Goal: Task Accomplishment & Management: Complete application form

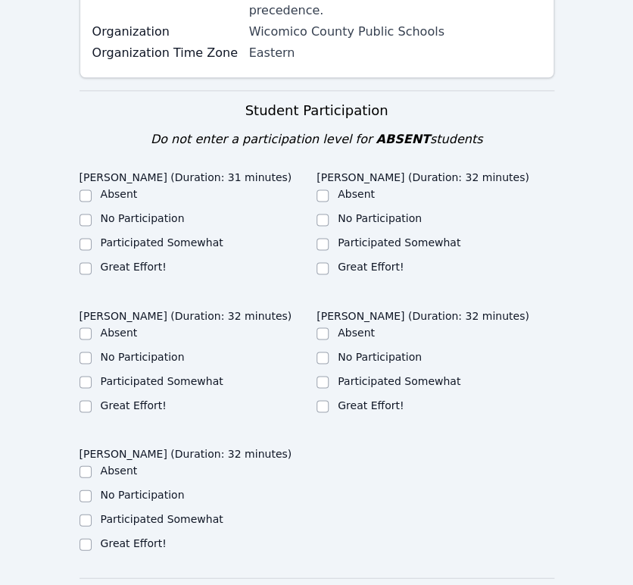
scroll to position [420, 0]
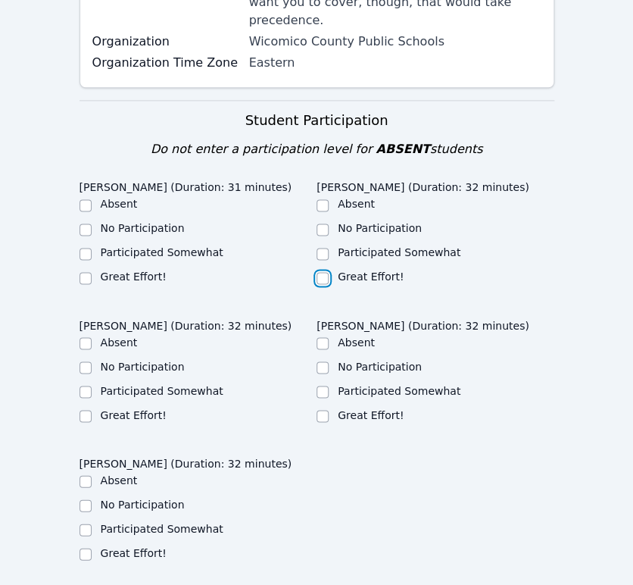
click at [320, 272] on input "Great Effort!" at bounding box center [323, 278] width 12 height 12
checkbox input "true"
click at [320, 410] on input "Great Effort!" at bounding box center [323, 416] width 12 height 12
checkbox input "true"
click at [115, 408] on label "Great Effort!" at bounding box center [134, 414] width 66 height 12
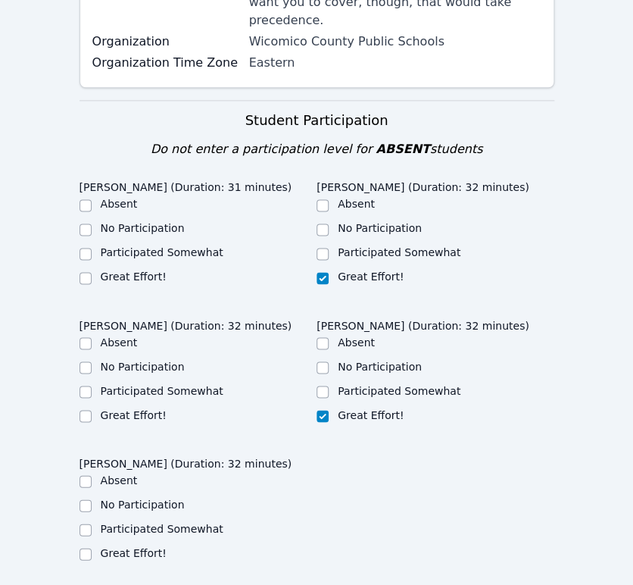
click at [92, 410] on input "Great Effort!" at bounding box center [86, 416] width 12 height 12
checkbox input "true"
click at [130, 270] on label "Great Effort!" at bounding box center [134, 276] width 66 height 12
click at [92, 272] on input "Great Effort!" at bounding box center [86, 278] width 12 height 12
checkbox input "true"
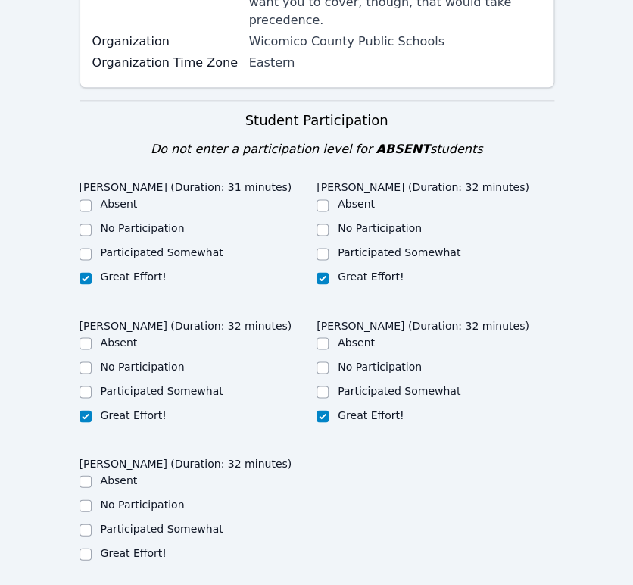
click at [152, 546] on label "Great Effort!" at bounding box center [134, 552] width 66 height 12
click at [92, 548] on input "Great Effort!" at bounding box center [86, 554] width 12 height 12
checkbox input "true"
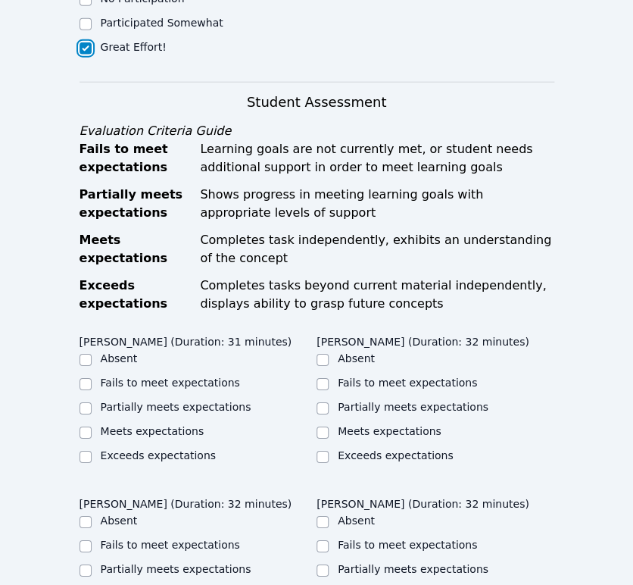
scroll to position [1010, 0]
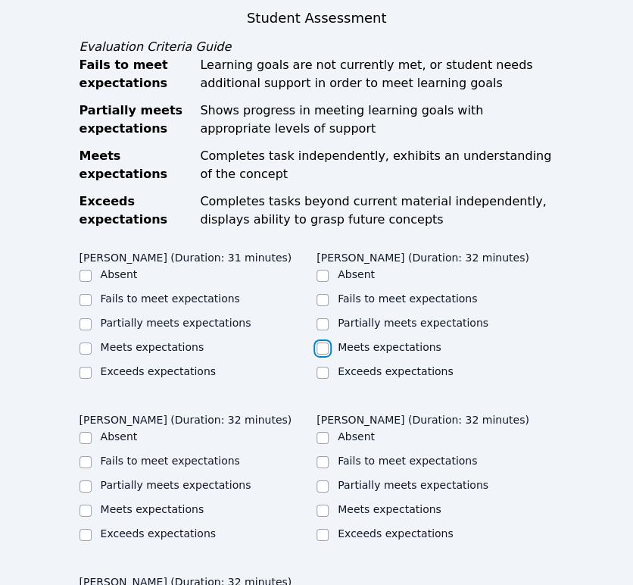
click at [324, 342] on input "Meets expectations" at bounding box center [323, 348] width 12 height 12
checkbox input "true"
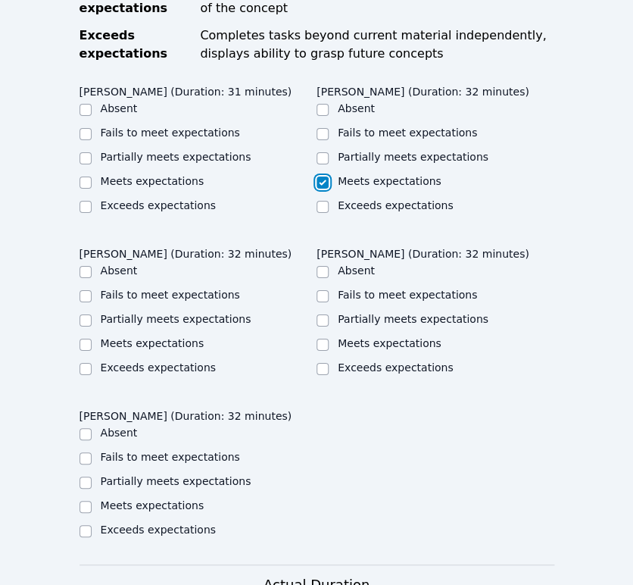
scroll to position [1178, 0]
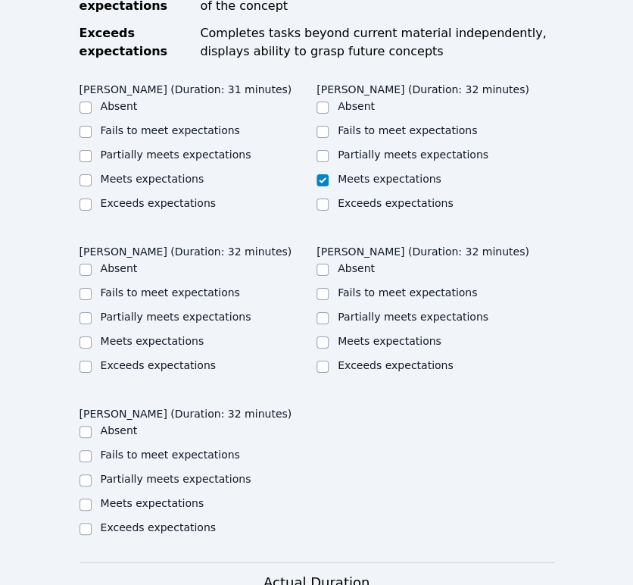
click at [164, 497] on label "Meets expectations" at bounding box center [153, 503] width 104 height 12
click at [92, 499] on input "Meets expectations" at bounding box center [86, 505] width 12 height 12
checkbox input "true"
click at [152, 335] on label "Meets expectations" at bounding box center [153, 341] width 104 height 12
click at [92, 336] on input "Meets expectations" at bounding box center [86, 342] width 12 height 12
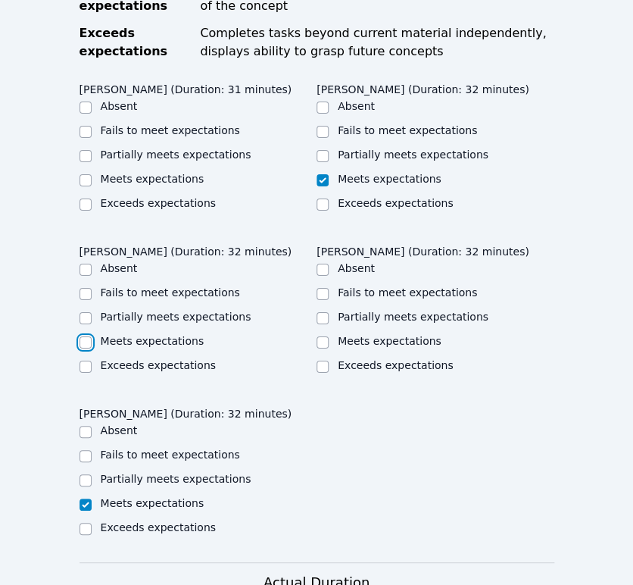
checkbox input "true"
click at [161, 173] on label "Meets expectations" at bounding box center [153, 179] width 104 height 12
click at [92, 174] on input "Meets expectations" at bounding box center [86, 180] width 12 height 12
checkbox input "true"
click at [349, 335] on label "Meets expectations" at bounding box center [390, 341] width 104 height 12
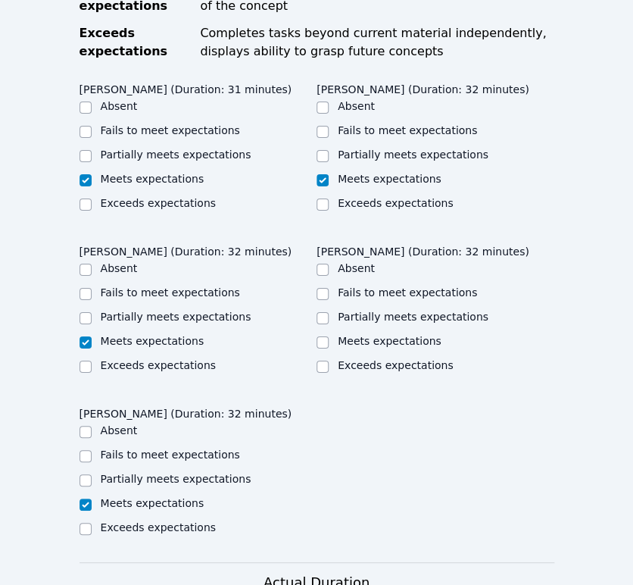
click at [329, 336] on input "Meets expectations" at bounding box center [323, 342] width 12 height 12
checkbox input "true"
click at [176, 311] on label "Partially meets expectations" at bounding box center [176, 317] width 151 height 12
click at [92, 312] on input "Partially meets expectations" at bounding box center [86, 318] width 12 height 12
checkbox input "true"
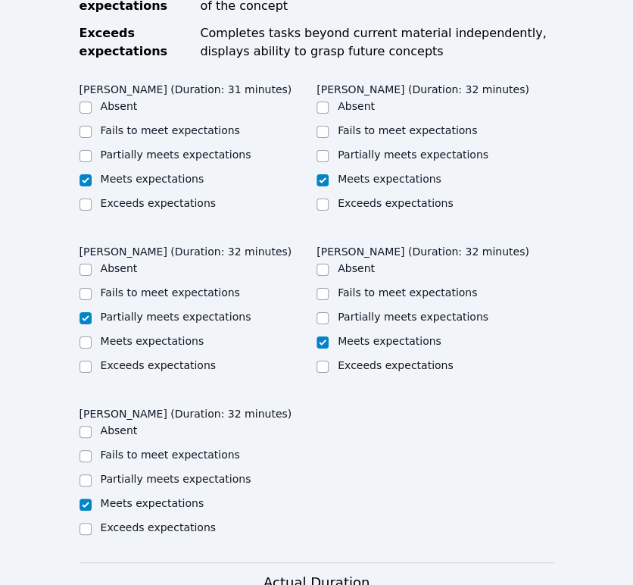
click at [176, 335] on label "Meets expectations" at bounding box center [153, 341] width 104 height 12
click at [92, 336] on input "Meets expectations" at bounding box center [86, 342] width 12 height 12
checkbox input "true"
checkbox input "false"
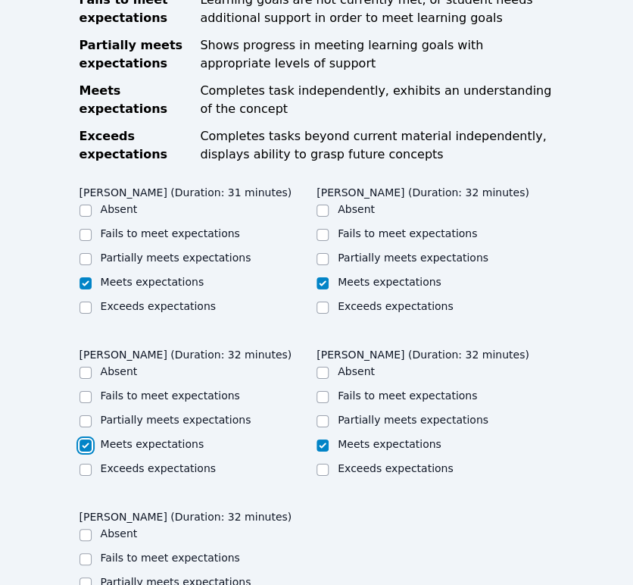
scroll to position [1094, 0]
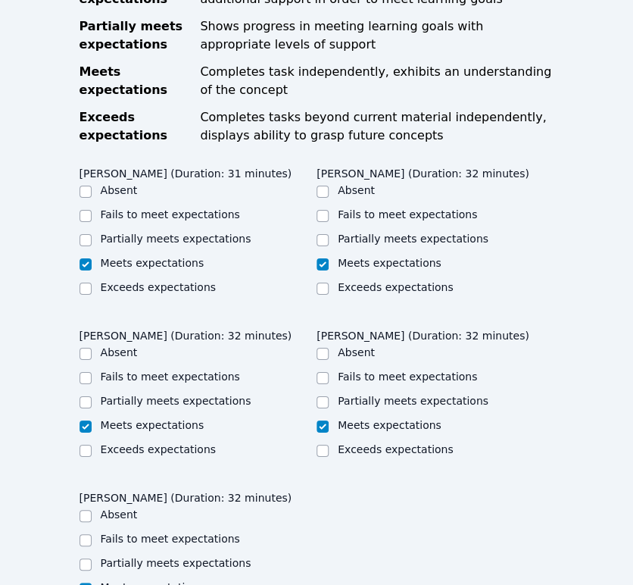
click at [164, 233] on label "Partially meets expectations" at bounding box center [176, 239] width 151 height 12
click at [92, 234] on input "Partially meets expectations" at bounding box center [86, 240] width 12 height 12
checkbox input "true"
checkbox input "false"
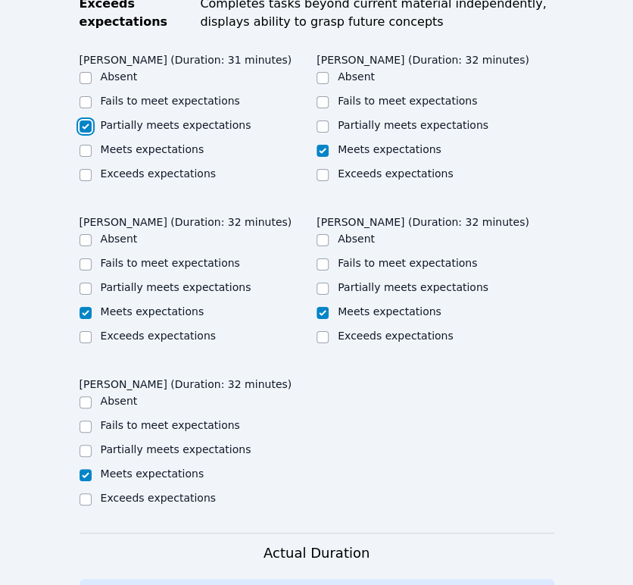
scroll to position [1178, 0]
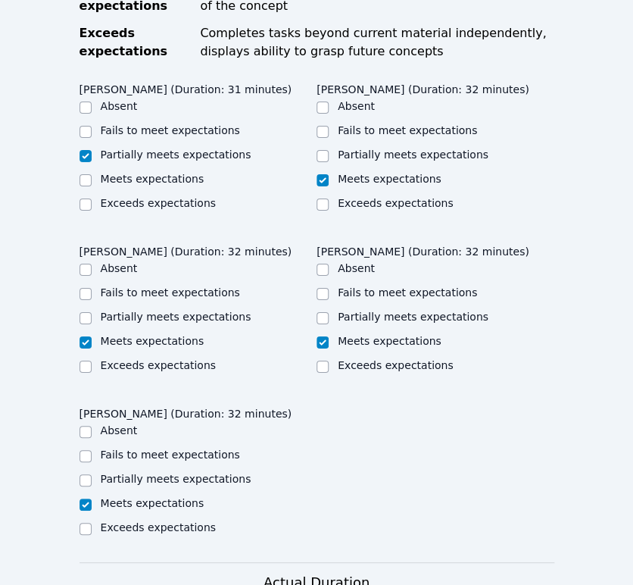
click at [342, 148] on label "Partially meets expectations" at bounding box center [413, 154] width 151 height 12
click at [329, 150] on input "Partially meets expectations" at bounding box center [323, 156] width 12 height 12
checkbox input "true"
checkbox input "false"
click at [169, 473] on label "Partially meets expectations" at bounding box center [176, 479] width 151 height 12
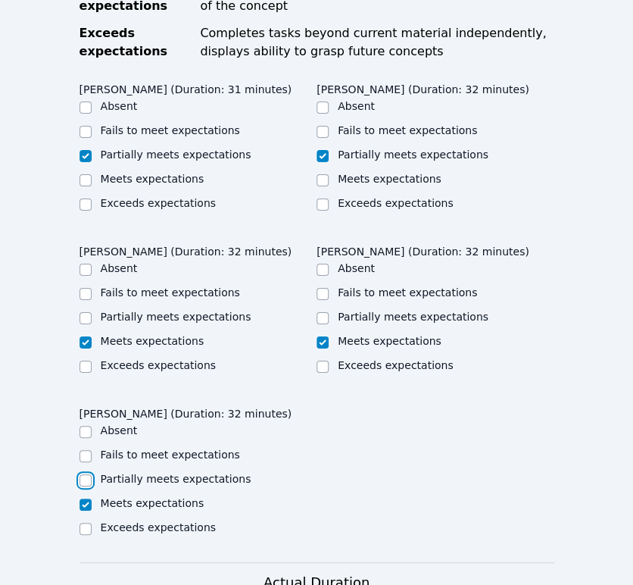
click at [92, 474] on input "Partially meets expectations" at bounding box center [86, 480] width 12 height 12
checkbox input "true"
checkbox input "false"
click at [189, 311] on label "Partially meets expectations" at bounding box center [176, 317] width 151 height 12
click at [92, 312] on input "Partially meets expectations" at bounding box center [86, 318] width 12 height 12
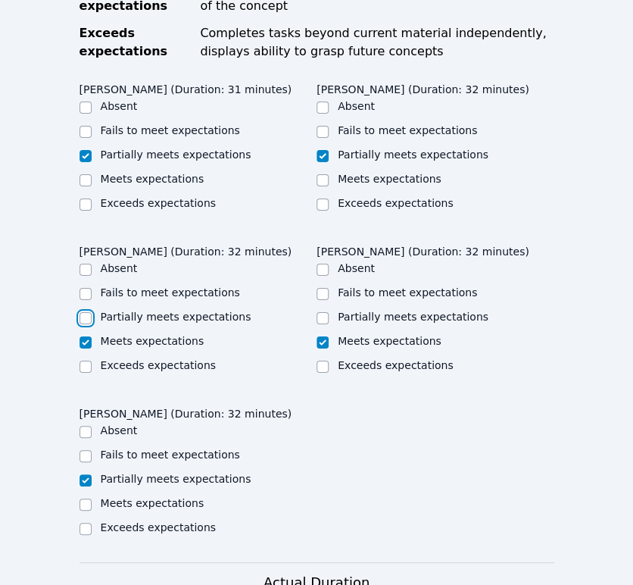
checkbox input "true"
checkbox input "false"
click at [327, 312] on input "Partially meets expectations" at bounding box center [323, 318] width 12 height 12
checkbox input "true"
checkbox input "false"
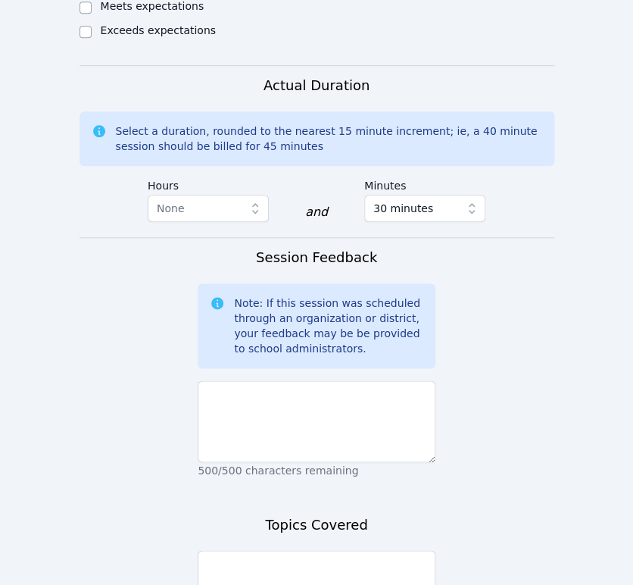
scroll to position [1683, 0]
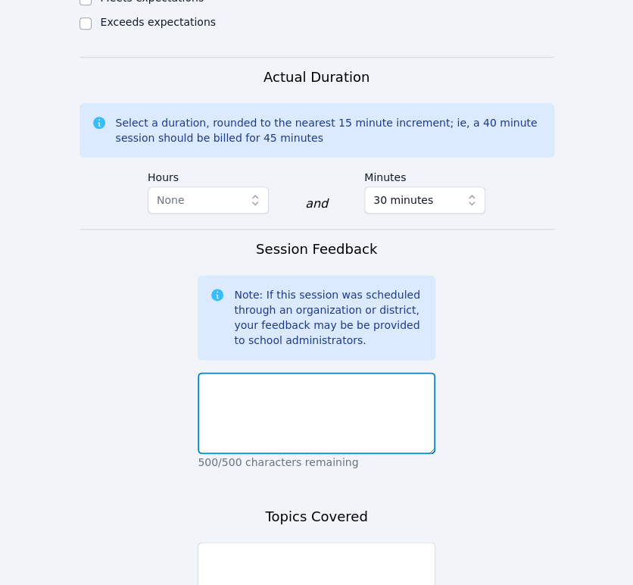
click at [321, 372] on textarea at bounding box center [317, 413] width 238 height 82
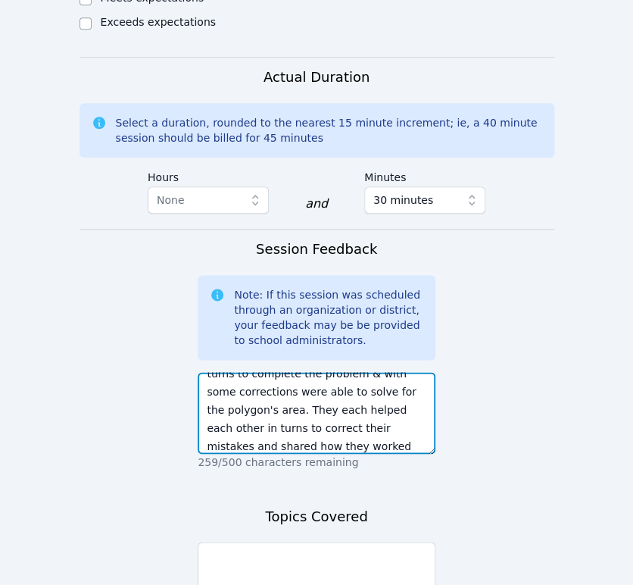
scroll to position [48, 0]
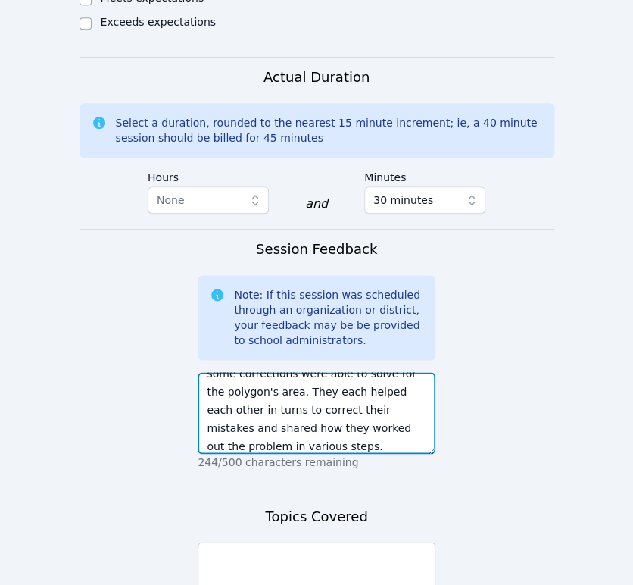
type textarea "We continued working as a group in turns to complete the problem & with some co…"
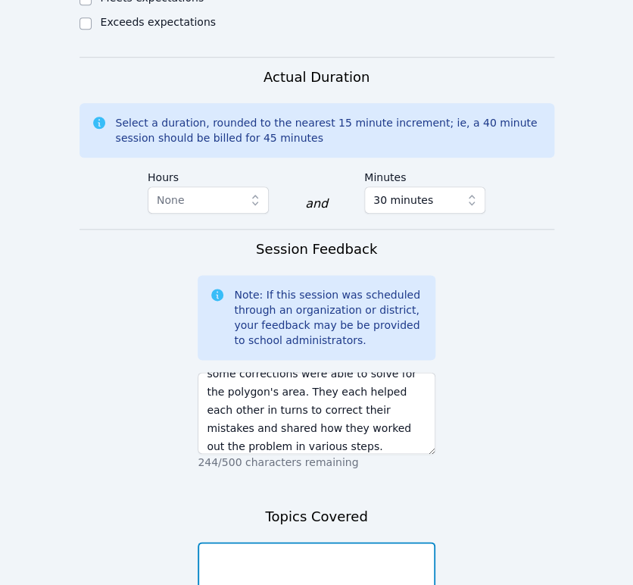
click at [313, 542] on textarea at bounding box center [317, 583] width 238 height 82
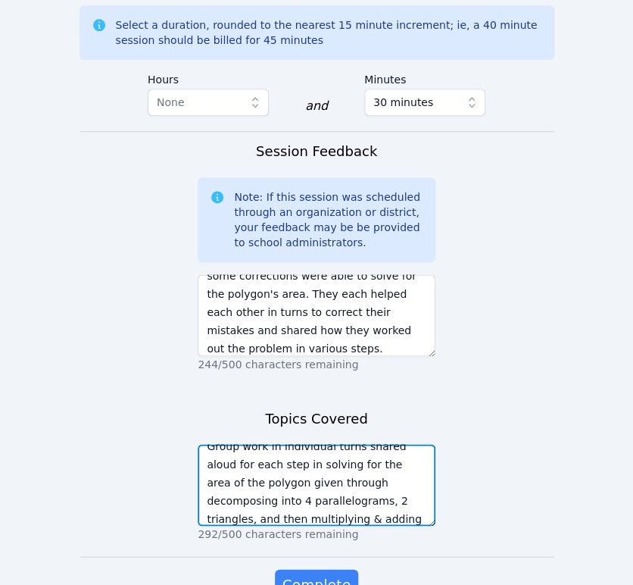
scroll to position [1815, 0]
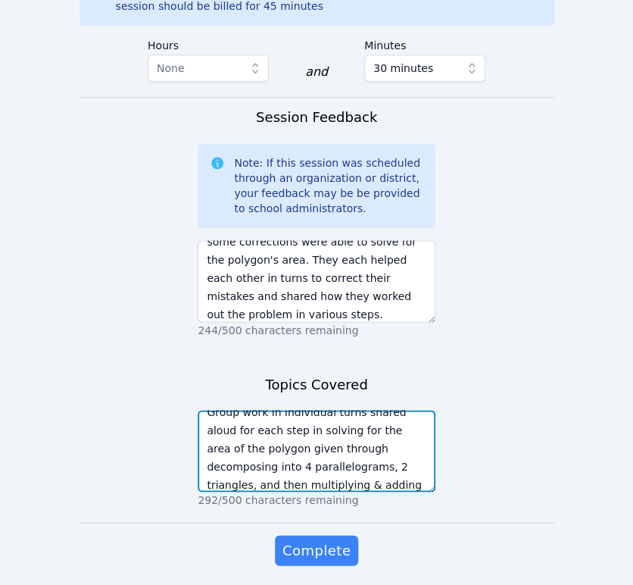
type textarea "Group work in individual turns shared aloud for each step in solving for the ar…"
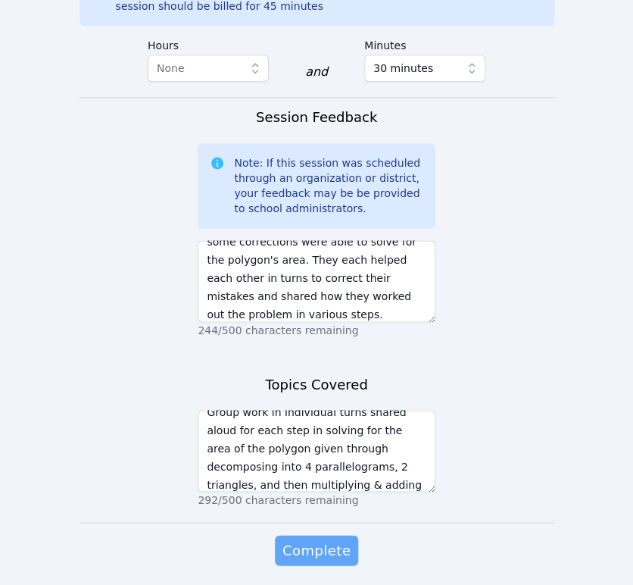
click at [300, 539] on span "Complete" at bounding box center [317, 549] width 68 height 21
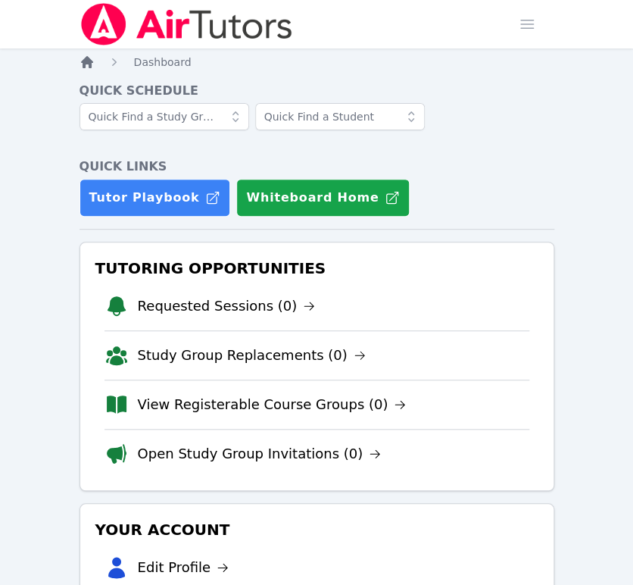
click at [86, 65] on icon "Breadcrumb" at bounding box center [87, 62] width 15 height 15
click at [162, 58] on span "Dashboard" at bounding box center [163, 62] width 58 height 12
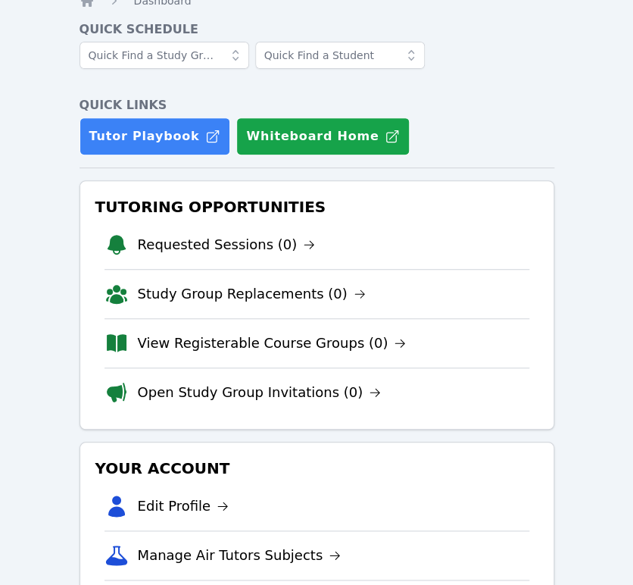
scroll to position [13, 0]
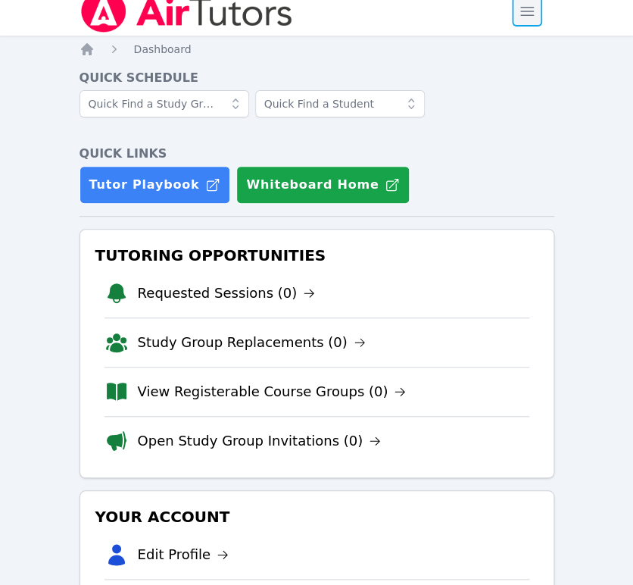
click at [530, 13] on span "button" at bounding box center [527, 11] width 33 height 33
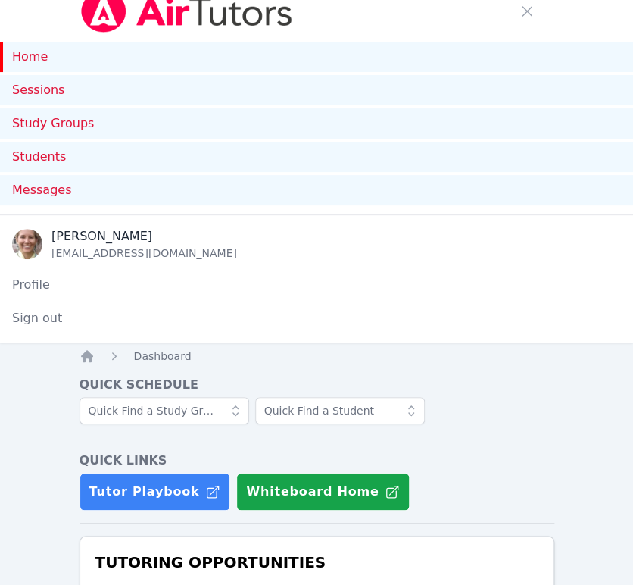
click at [147, 64] on link "Home" at bounding box center [316, 57] width 633 height 30
click at [30, 58] on link "Home" at bounding box center [316, 57] width 633 height 30
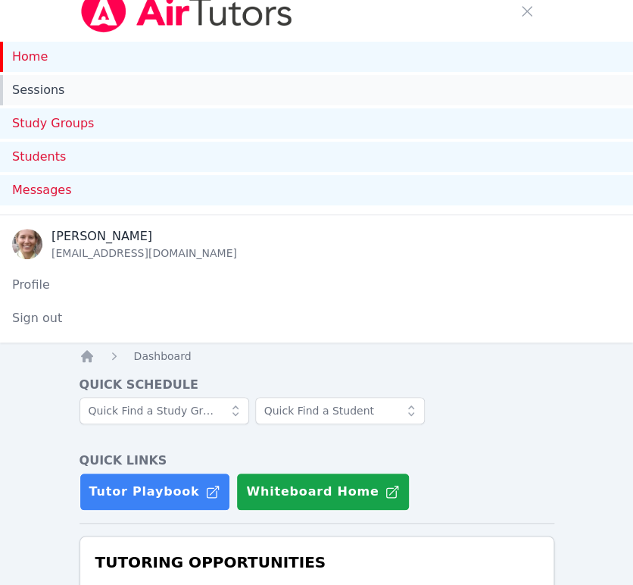
click at [30, 83] on link "Sessions" at bounding box center [316, 90] width 633 height 30
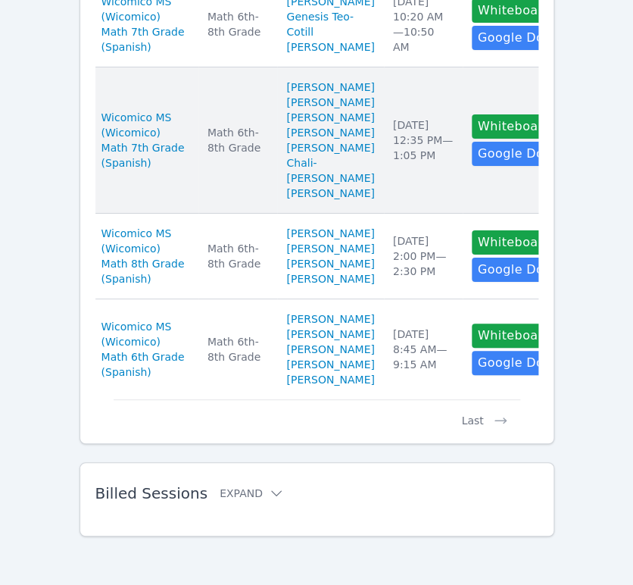
scroll to position [1555, 0]
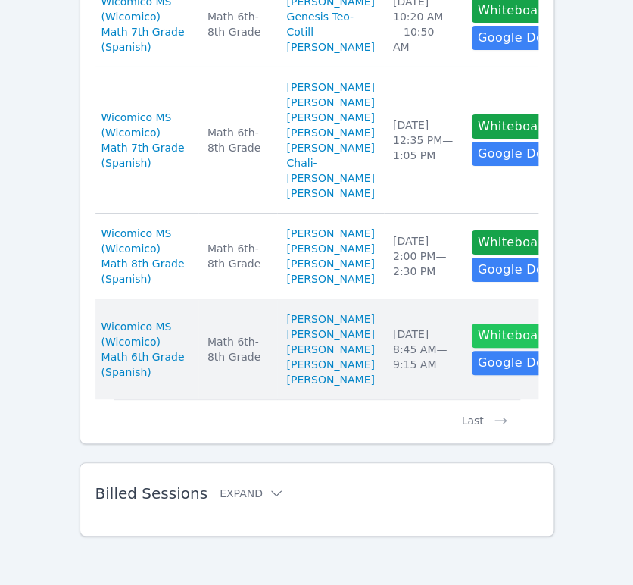
click at [472, 324] on button "Whiteboard" at bounding box center [515, 336] width 86 height 24
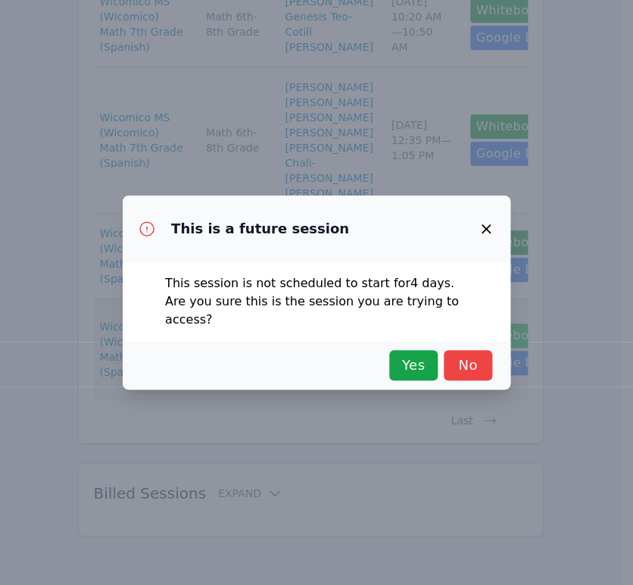
scroll to position [1849, 0]
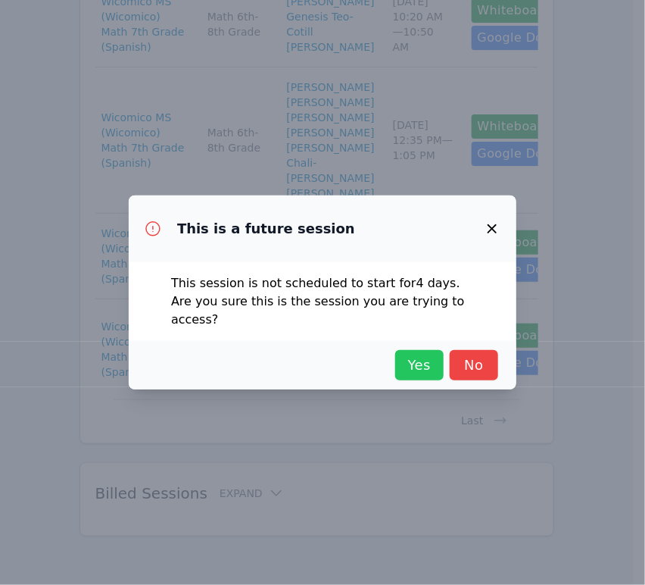
click at [414, 364] on span "Yes" at bounding box center [419, 365] width 33 height 21
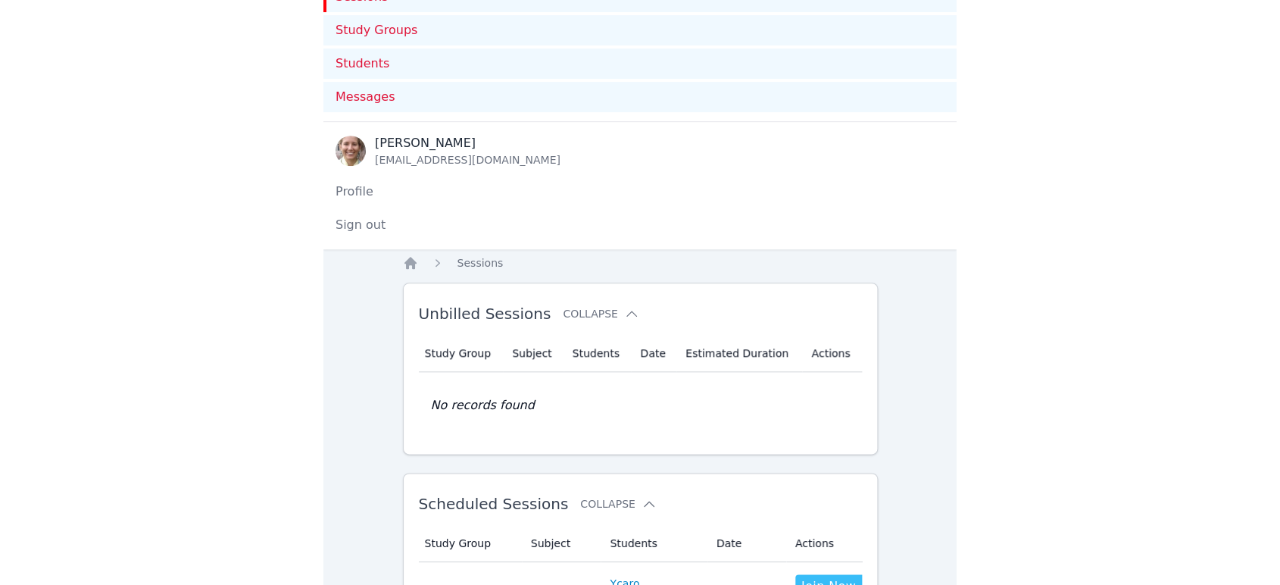
scroll to position [336, 0]
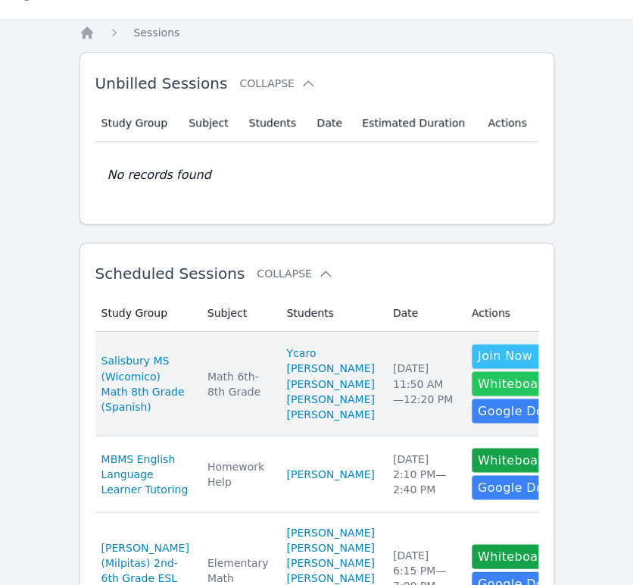
click at [472, 395] on button "Whiteboard" at bounding box center [515, 383] width 86 height 24
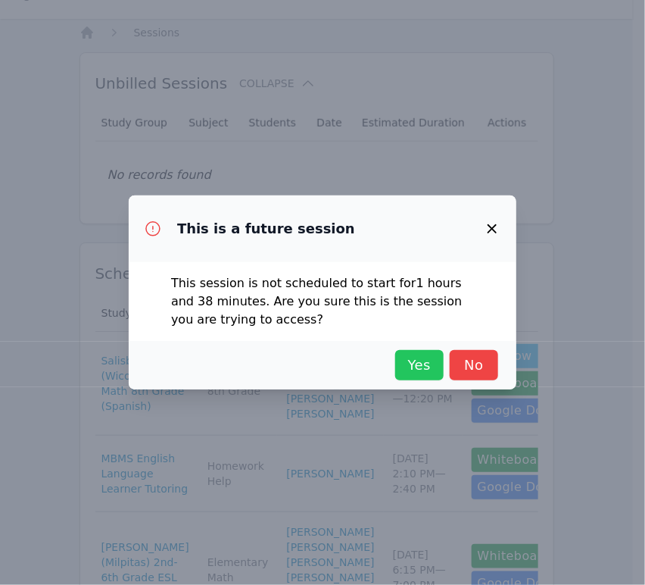
click at [427, 370] on span "Yes" at bounding box center [419, 365] width 33 height 21
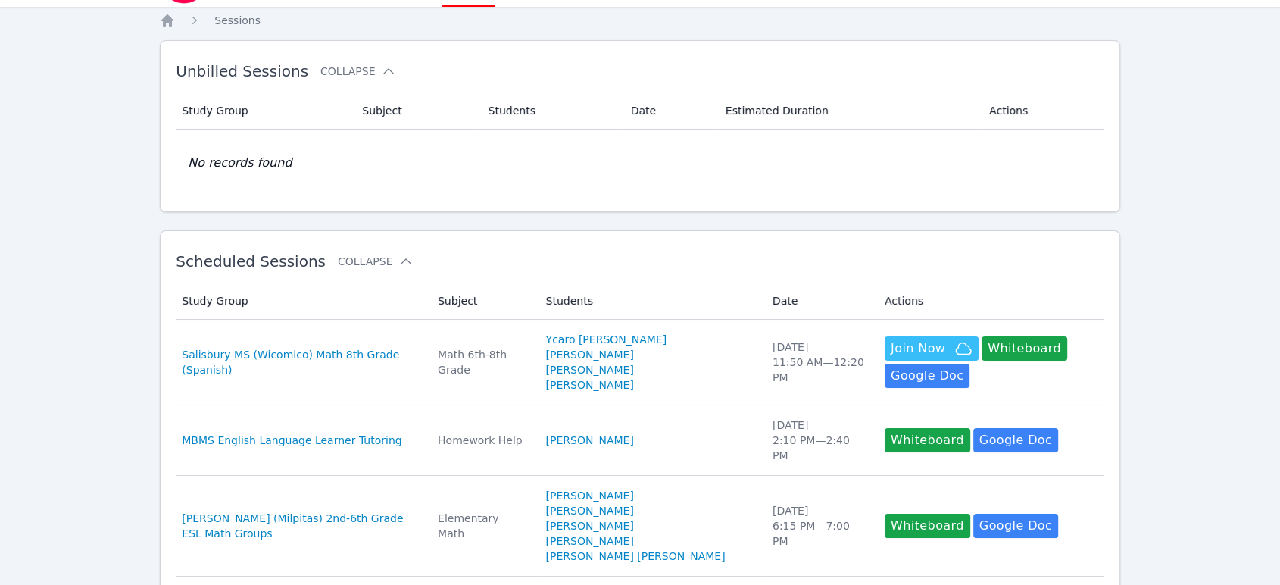
scroll to position [0, 0]
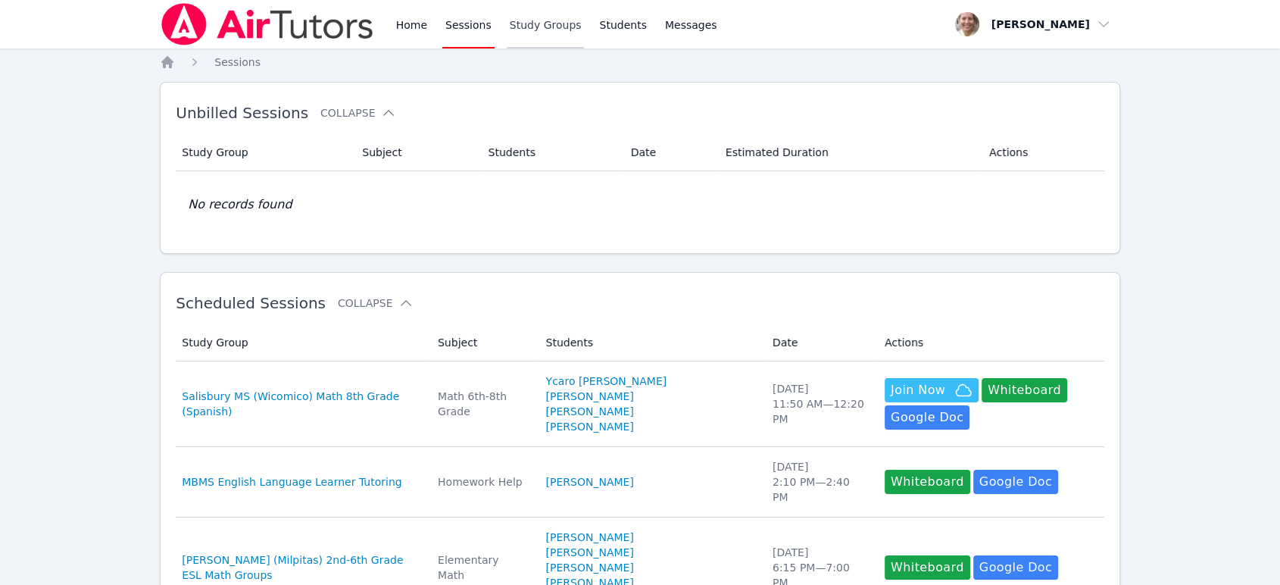
click at [517, 30] on link "Study Groups" at bounding box center [546, 24] width 78 height 48
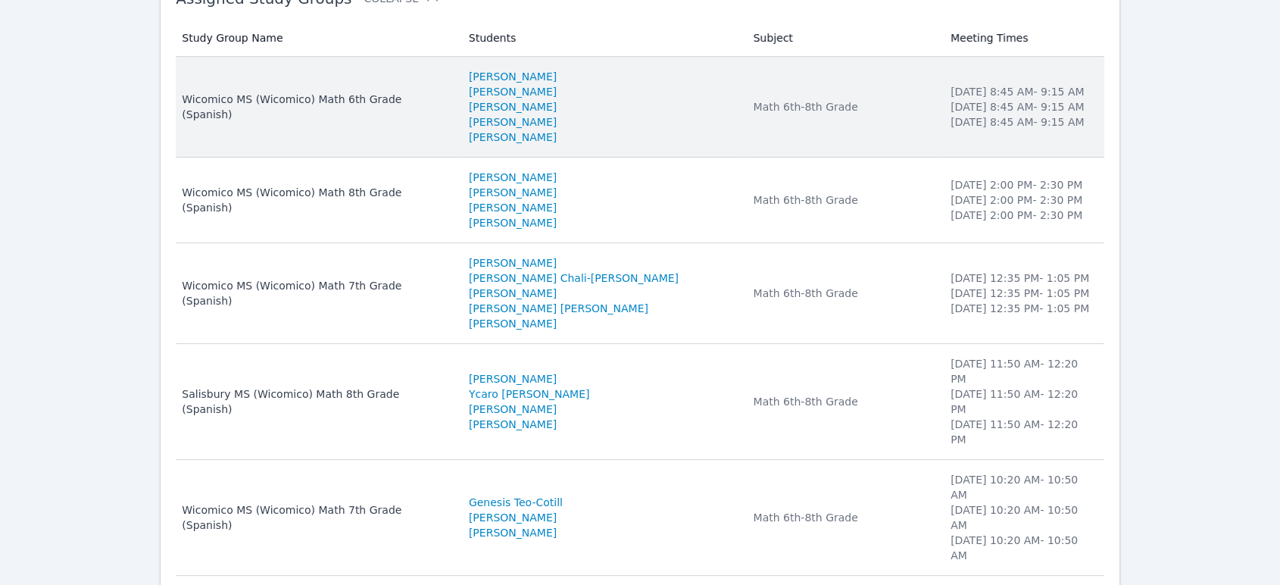
scroll to position [251, 0]
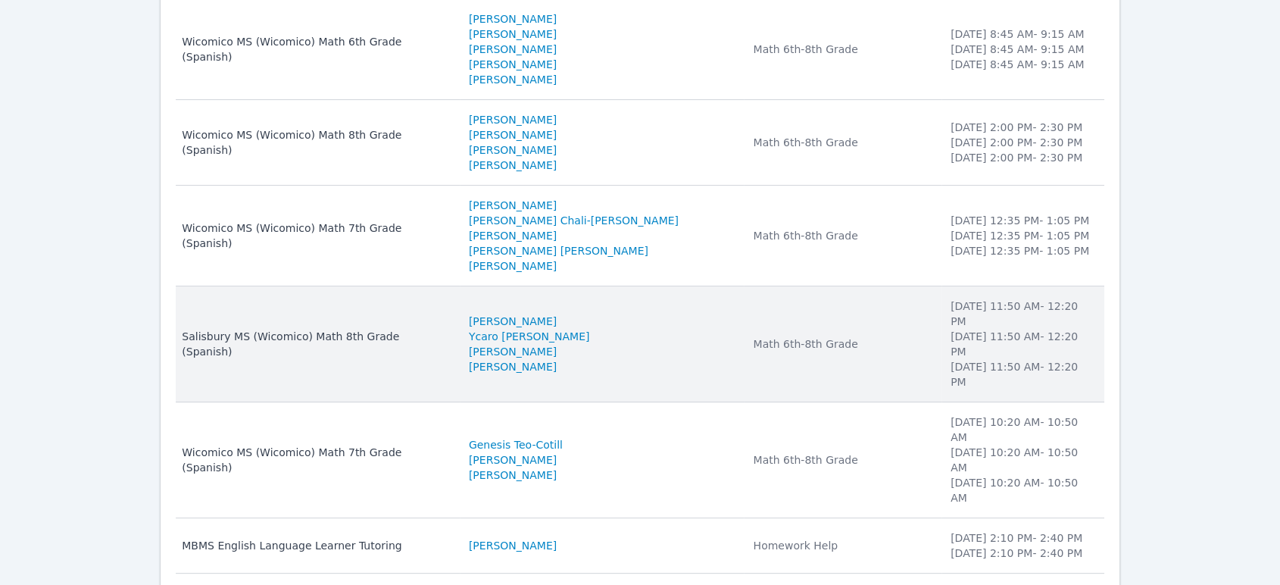
click at [633, 326] on td "Subject Math 6th-8th Grade" at bounding box center [842, 344] width 197 height 116
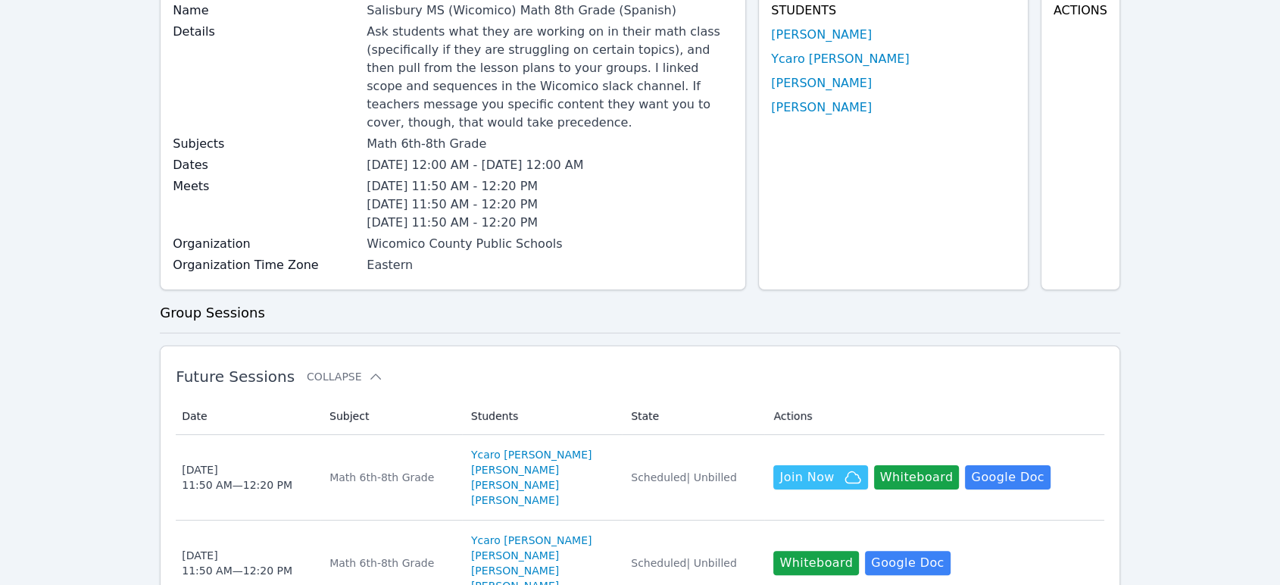
scroll to position [420, 0]
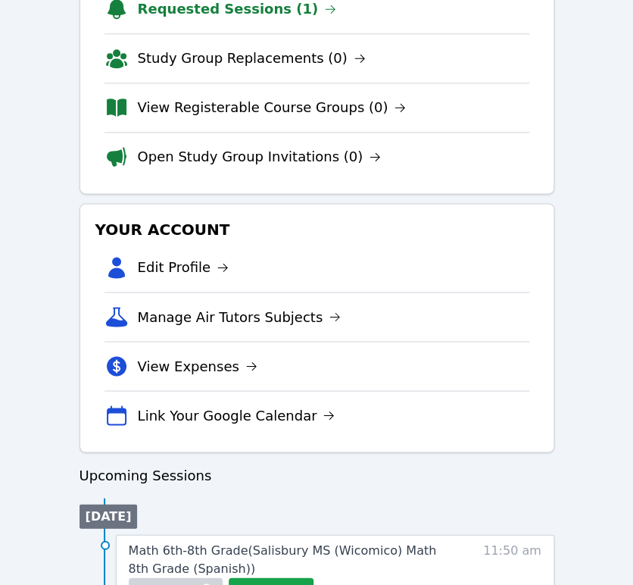
scroll to position [280, 0]
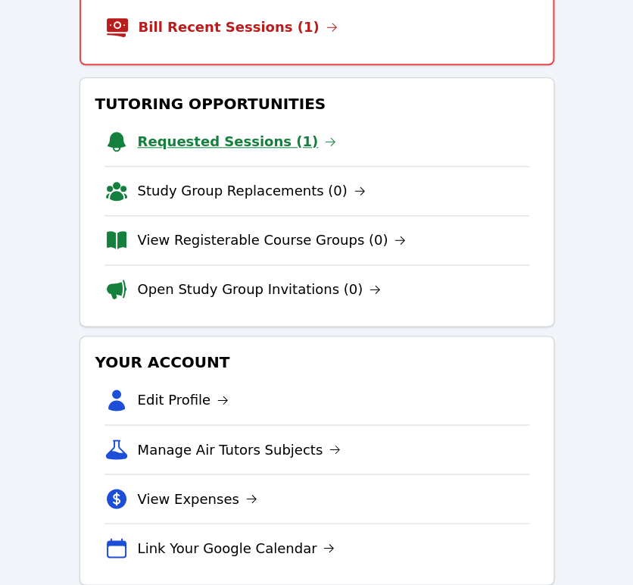
click at [255, 141] on link "Requested Sessions (1)" at bounding box center [237, 141] width 199 height 21
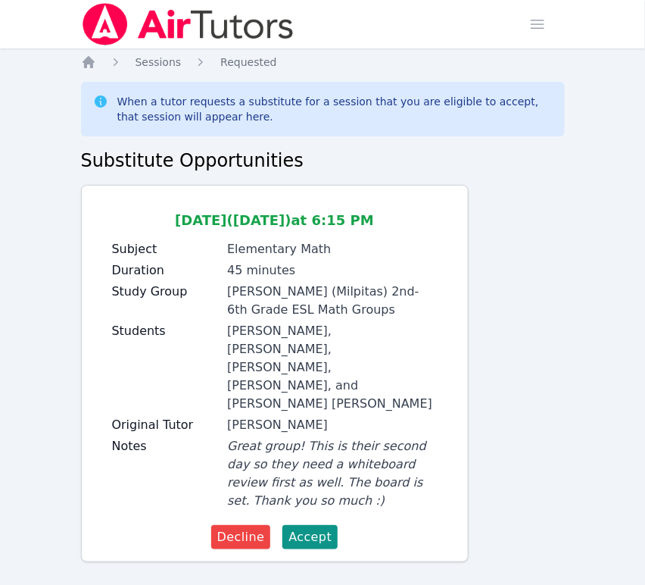
click at [106, 420] on div "[DATE] ([DATE]) at 6:15 PM Subject Elementary Math Duration 45 minutes Study Gr…" at bounding box center [275, 361] width 362 height 327
click at [309, 528] on span "Accept" at bounding box center [310, 537] width 43 height 18
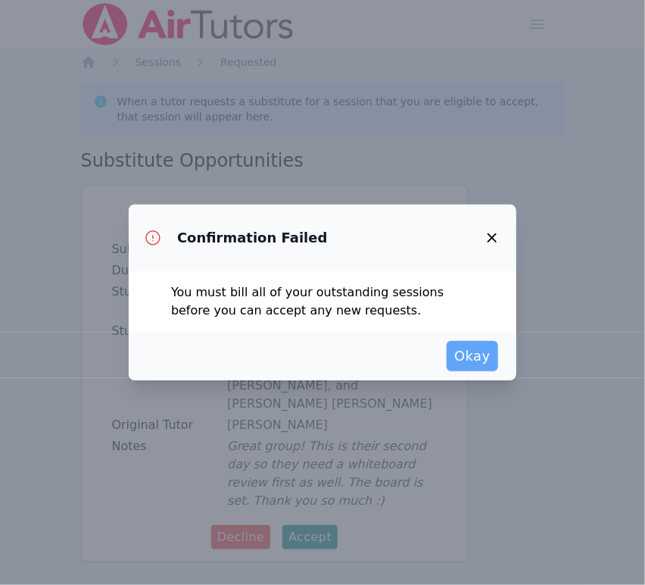
click at [481, 361] on span "Okay" at bounding box center [473, 355] width 36 height 21
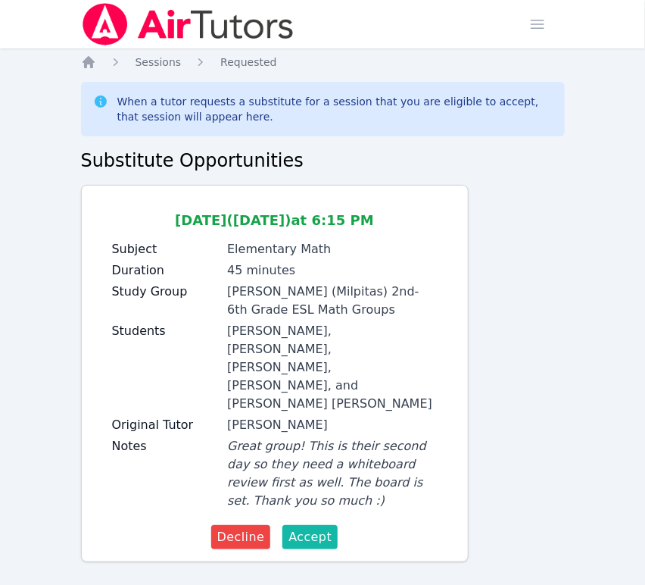
click at [312, 528] on span "Accept" at bounding box center [310, 537] width 43 height 18
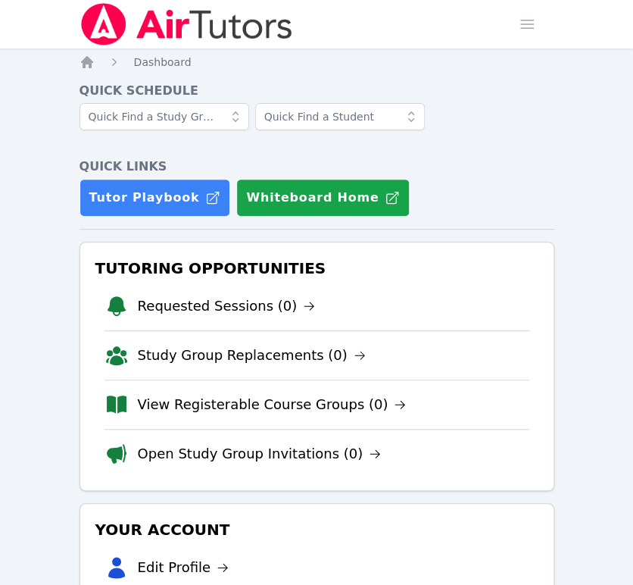
click at [199, 313] on link "Requested Sessions (1)" at bounding box center [237, 305] width 199 height 21
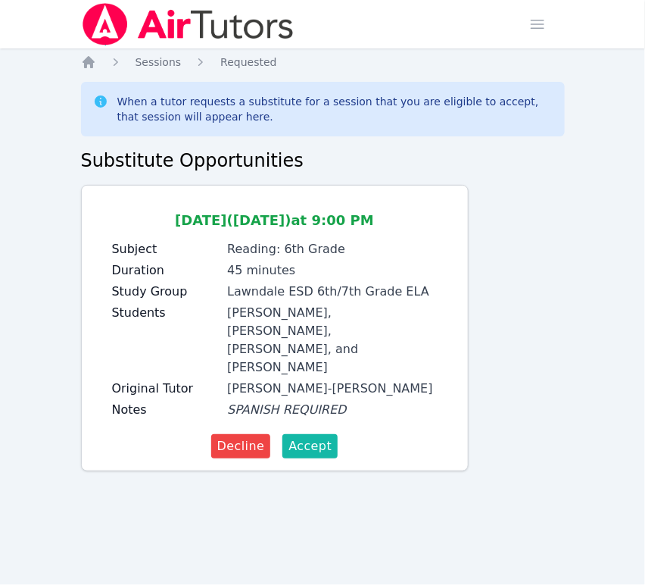
click at [317, 437] on span "Accept" at bounding box center [310, 446] width 43 height 18
